Goal: Obtain resource: Obtain resource

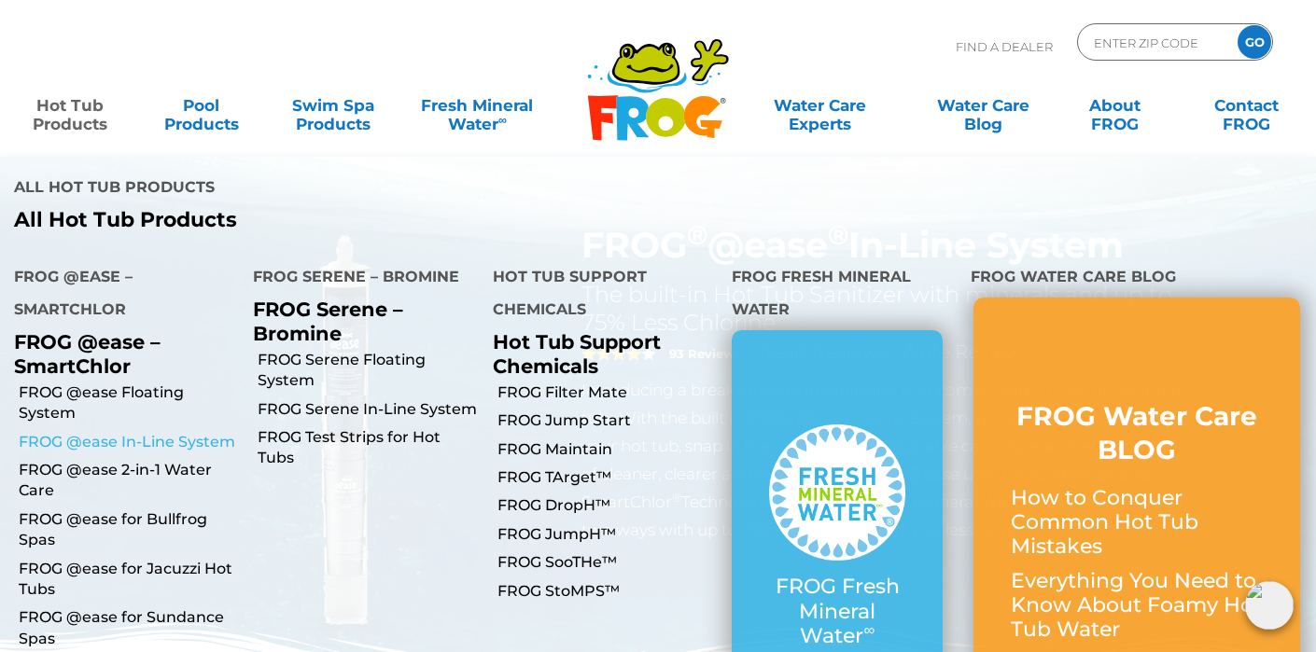
click at [112, 432] on link "FROG @ease In-Line System" at bounding box center [129, 442] width 220 height 21
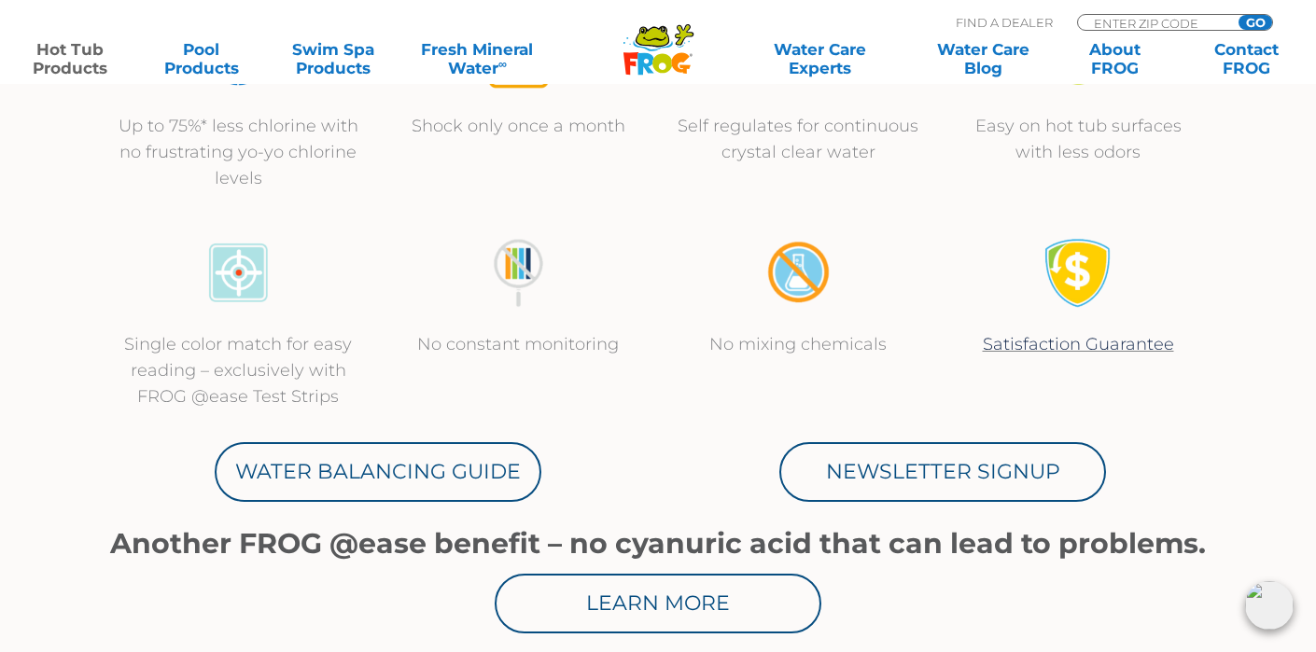
scroll to position [800, 0]
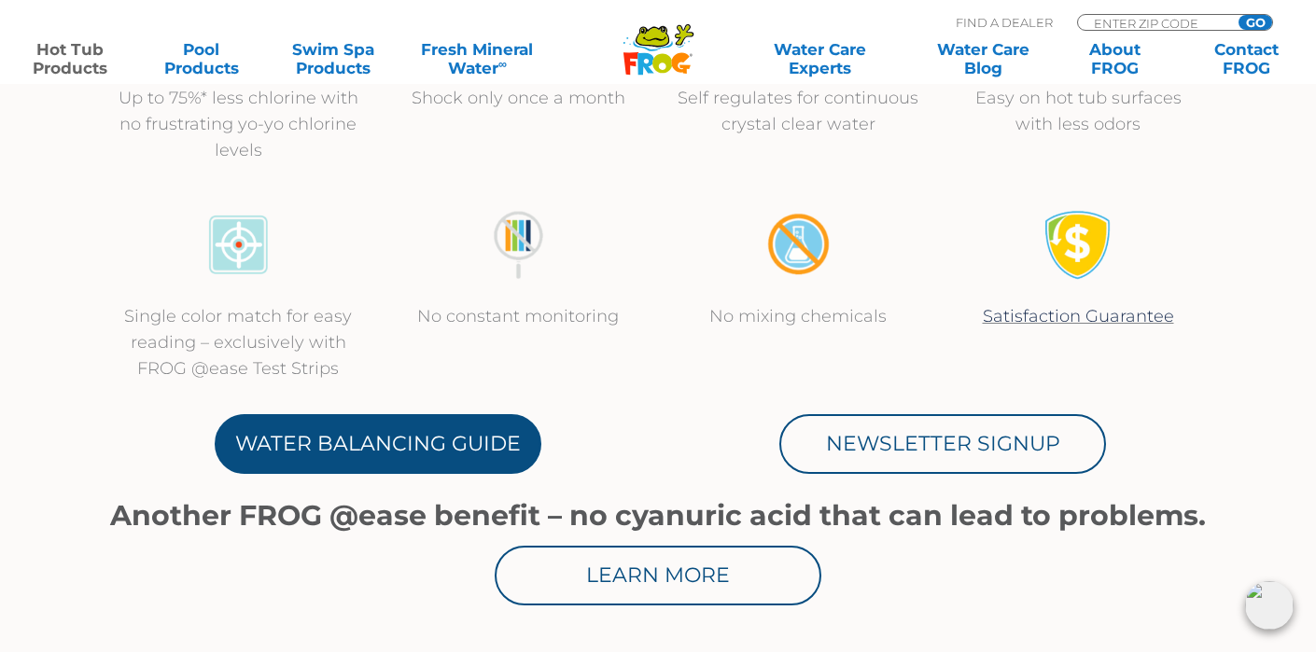
click at [432, 422] on link "Water Balancing Guide" at bounding box center [378, 444] width 327 height 60
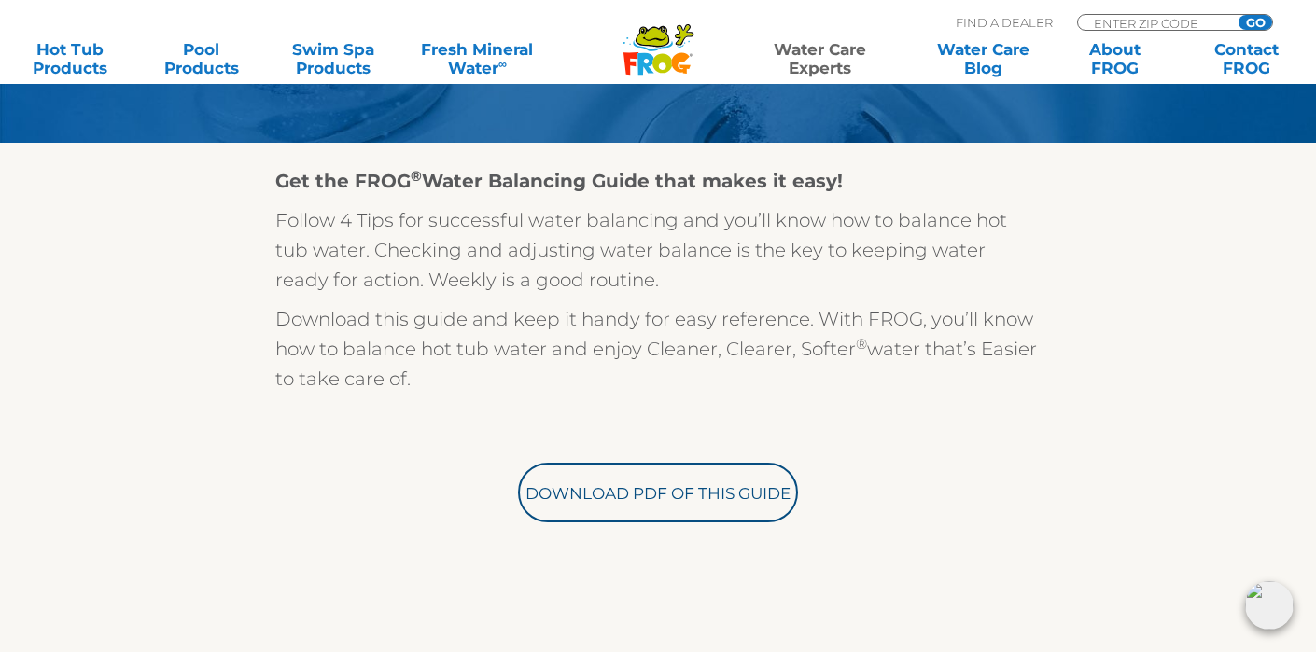
scroll to position [479, 0]
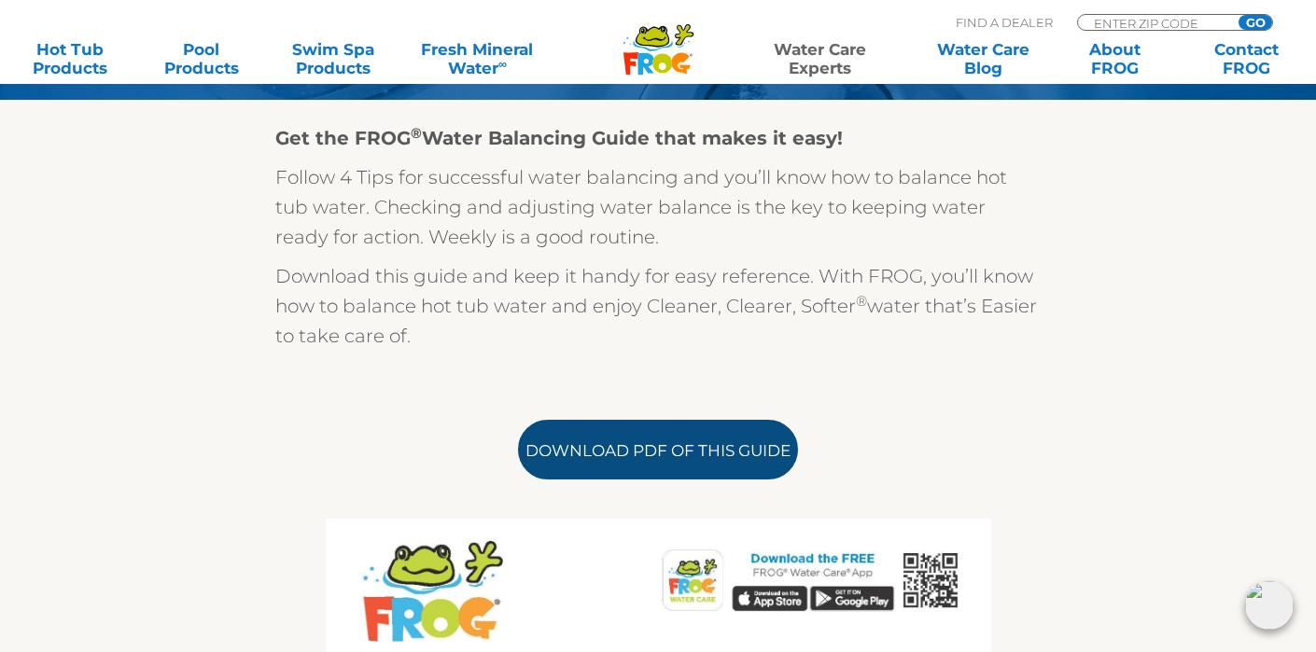
click at [617, 445] on link "Download PDF of this Guide" at bounding box center [658, 450] width 280 height 60
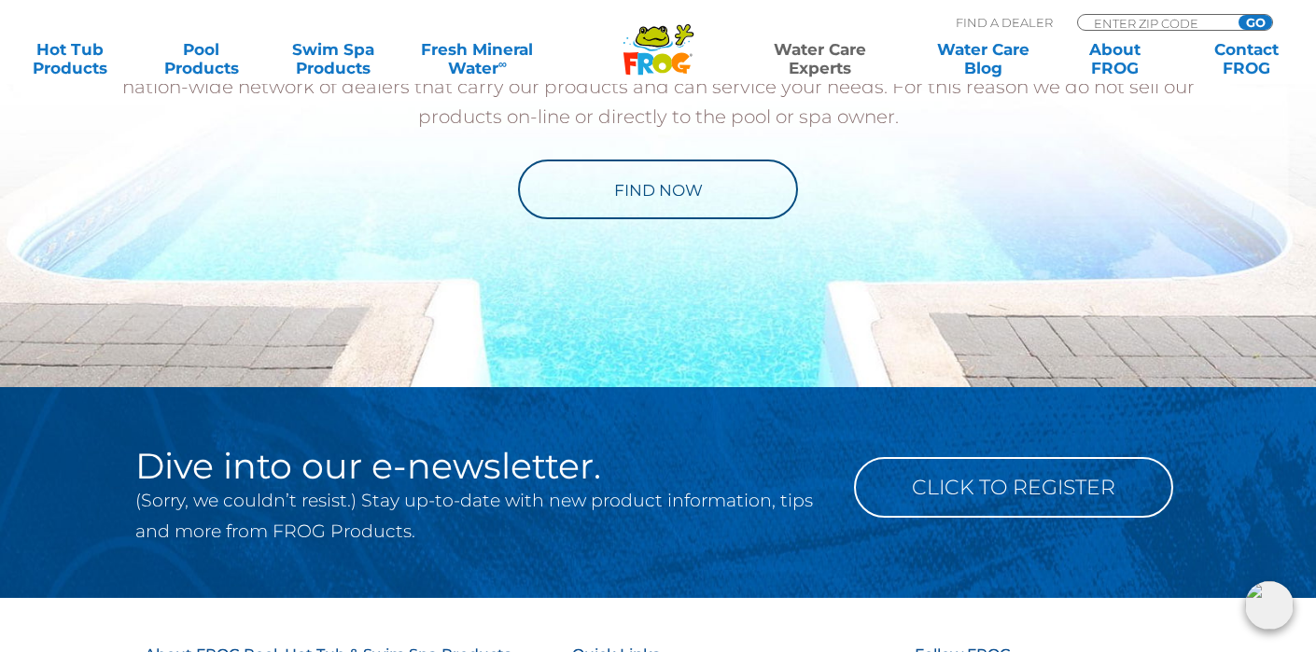
scroll to position [2496, 0]
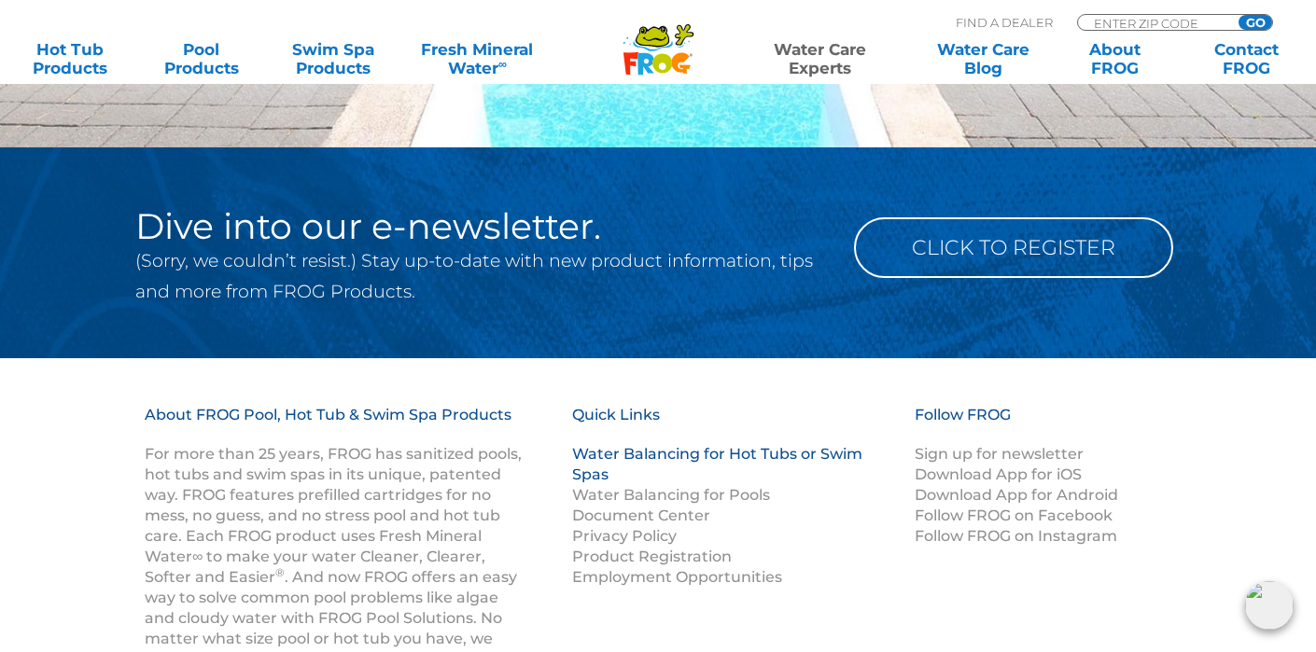
click at [790, 458] on link "Water Balancing for Hot Tubs or Swim Spas" at bounding box center [717, 464] width 290 height 38
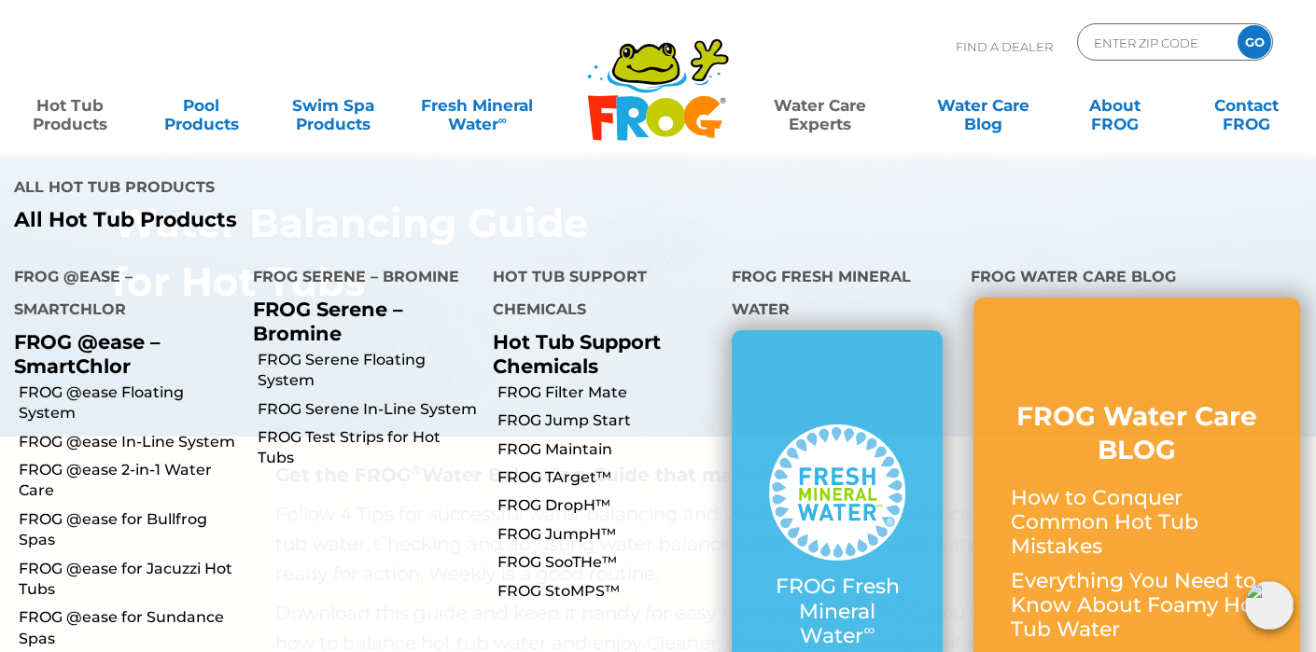
scroll to position [162, 0]
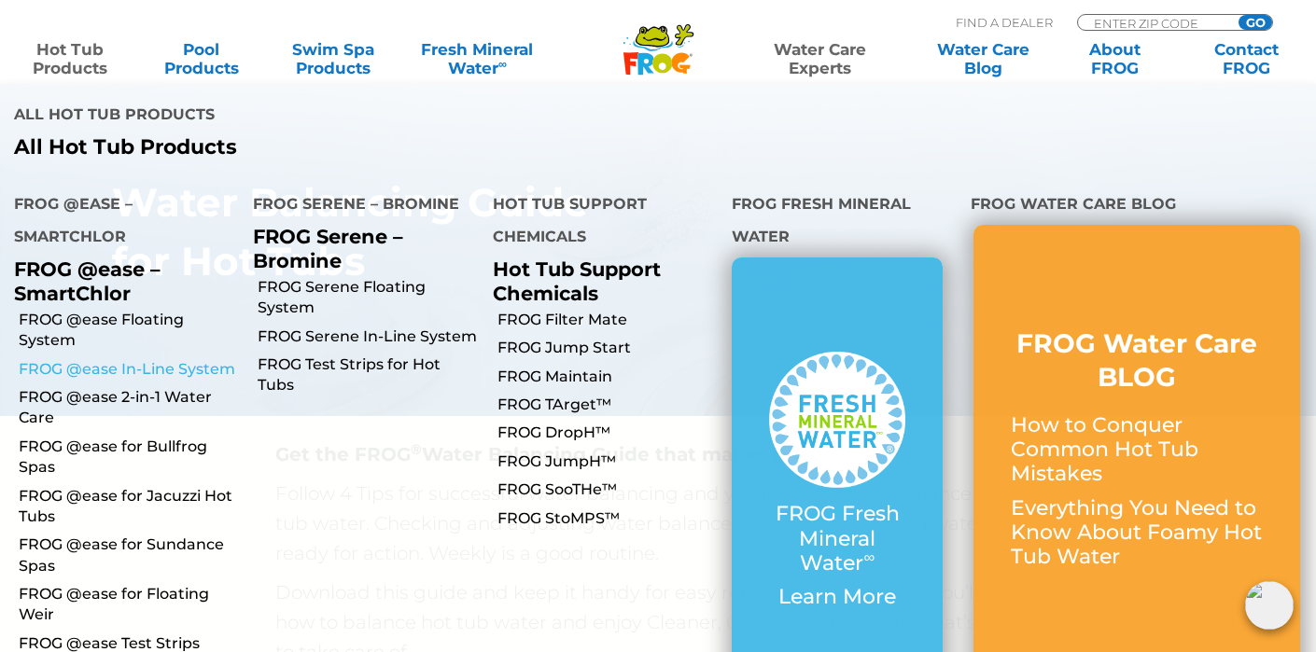
click at [178, 359] on link "FROG @ease In-Line System" at bounding box center [129, 369] width 220 height 21
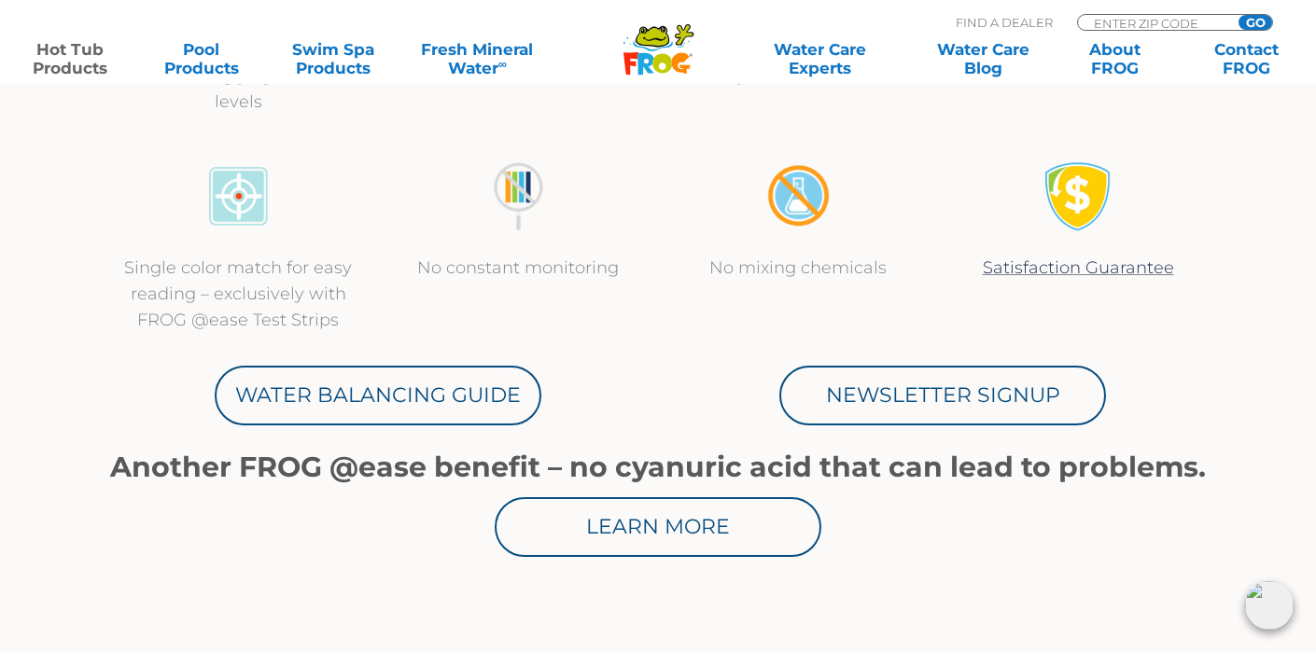
scroll to position [854, 0]
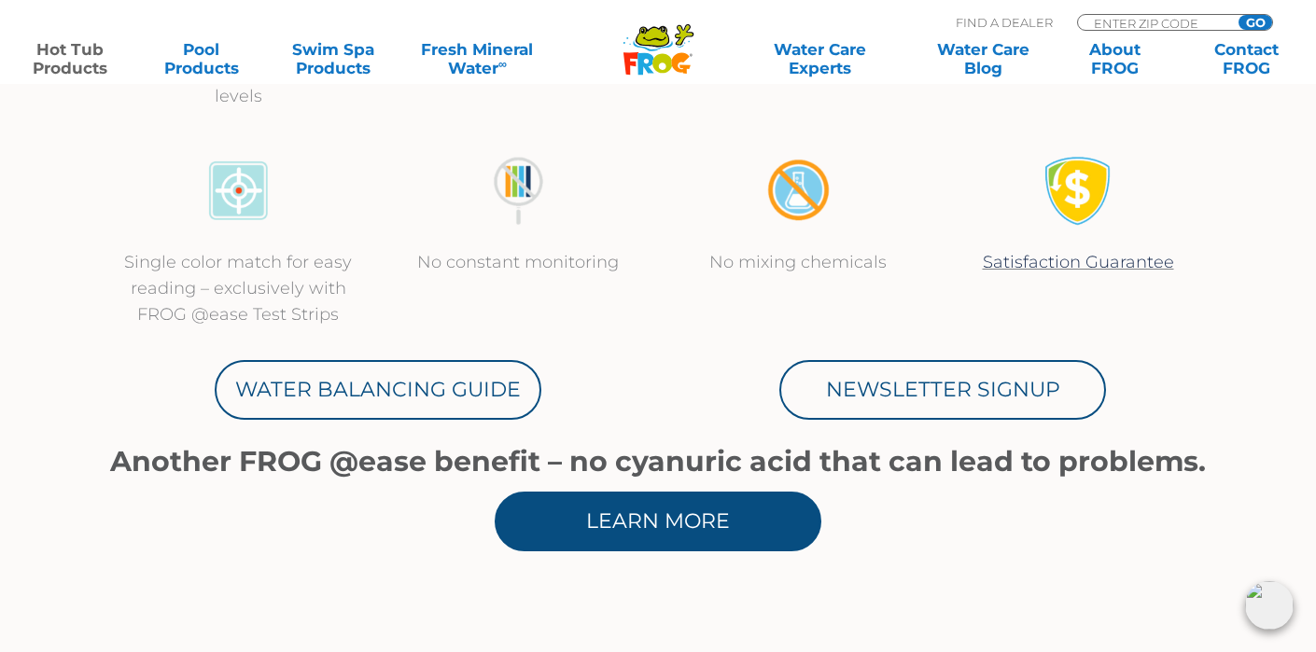
click at [691, 512] on link "Learn More" at bounding box center [658, 522] width 327 height 60
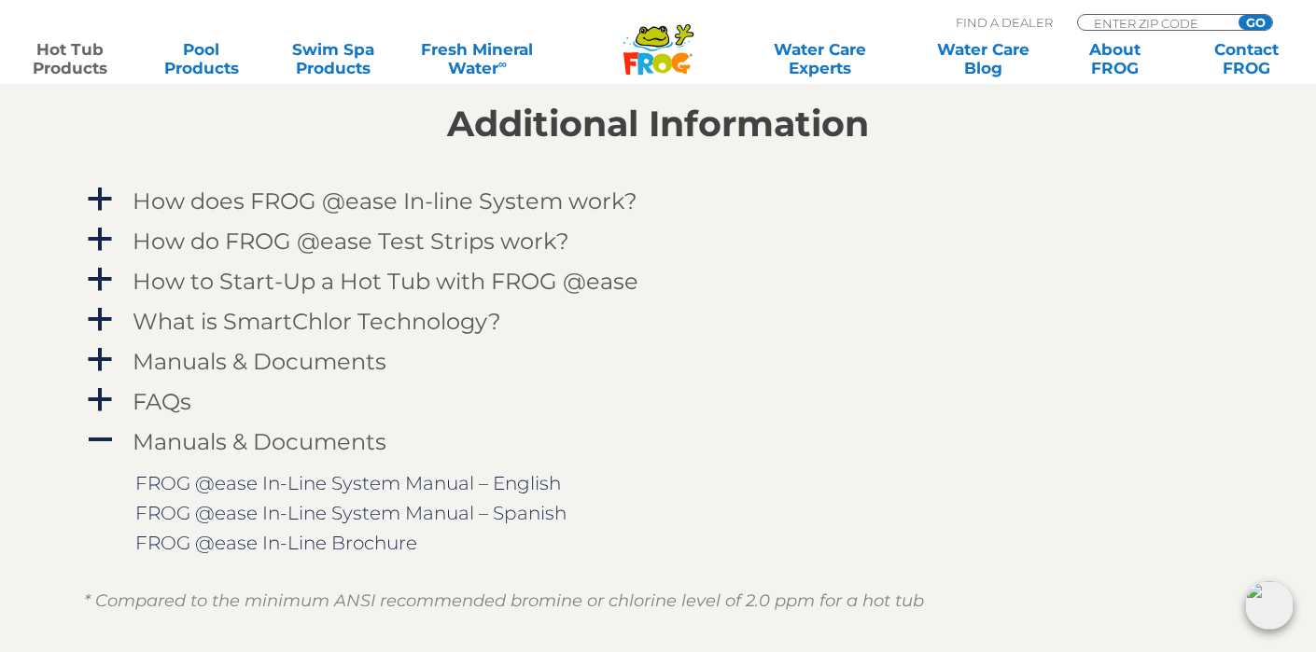
scroll to position [1844, 0]
click at [257, 348] on h4 "Manuals & Documents" at bounding box center [260, 359] width 254 height 25
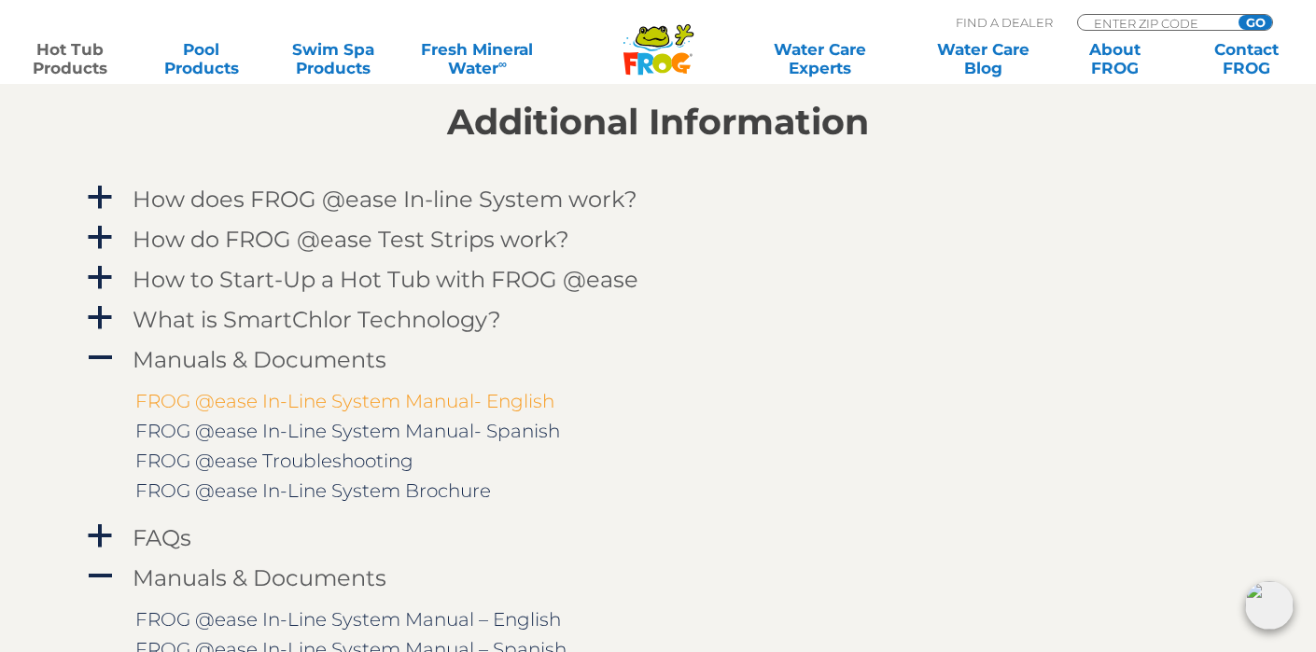
click at [258, 396] on link "FROG @ease In-Line System Manual- English" at bounding box center [344, 401] width 419 height 22
